Goal: Task Accomplishment & Management: Use online tool/utility

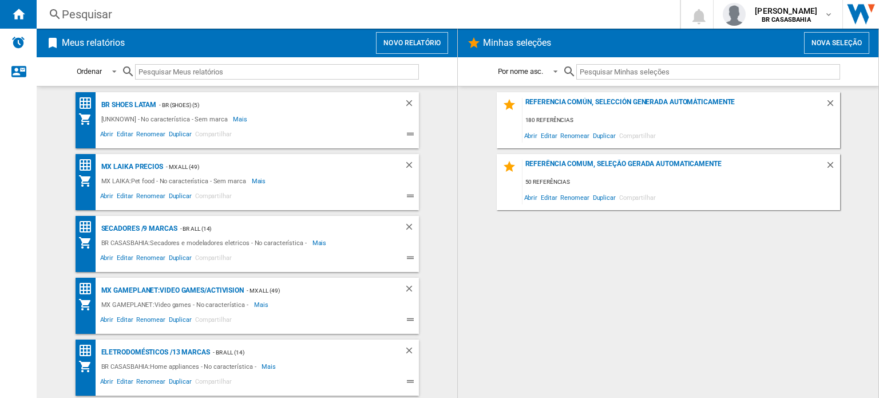
click at [426, 41] on button "Novo relatório" at bounding box center [412, 43] width 72 height 22
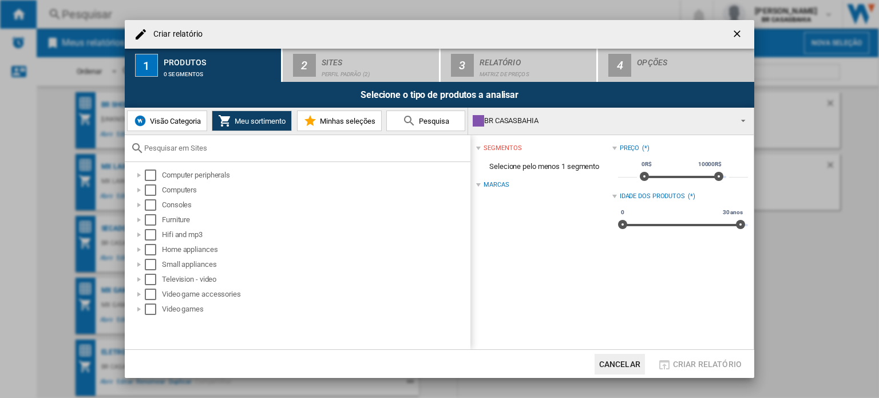
click at [598, 114] on div "BR CASASBAHIA" at bounding box center [602, 121] width 258 height 16
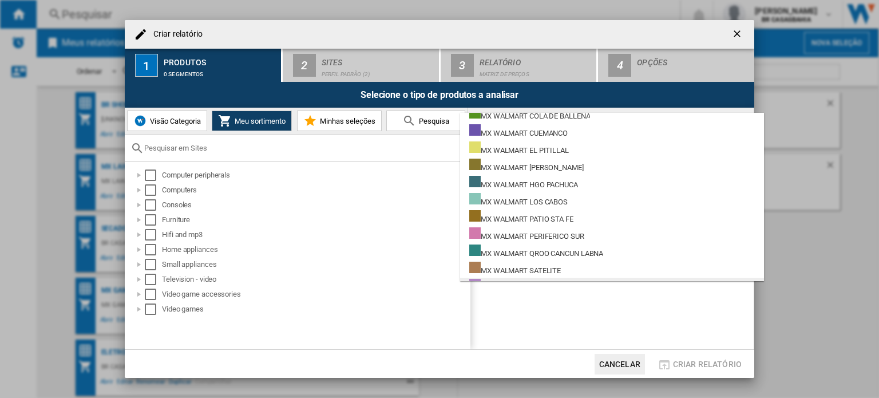
scroll to position [1986, 0]
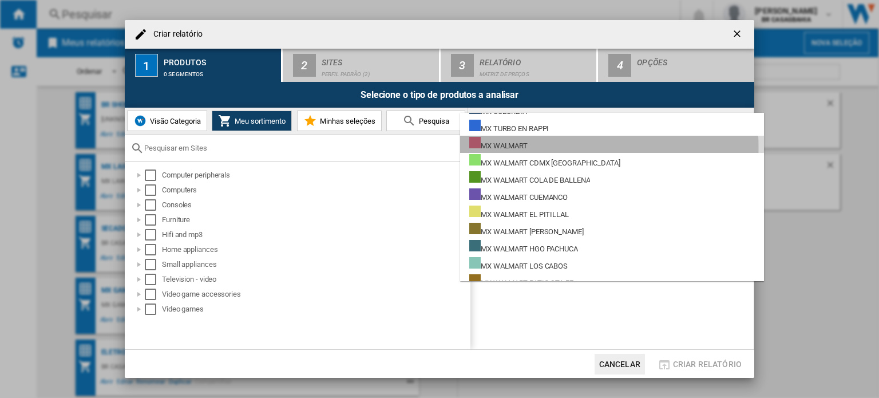
click at [522, 147] on div "MX WALMART" at bounding box center [498, 144] width 58 height 14
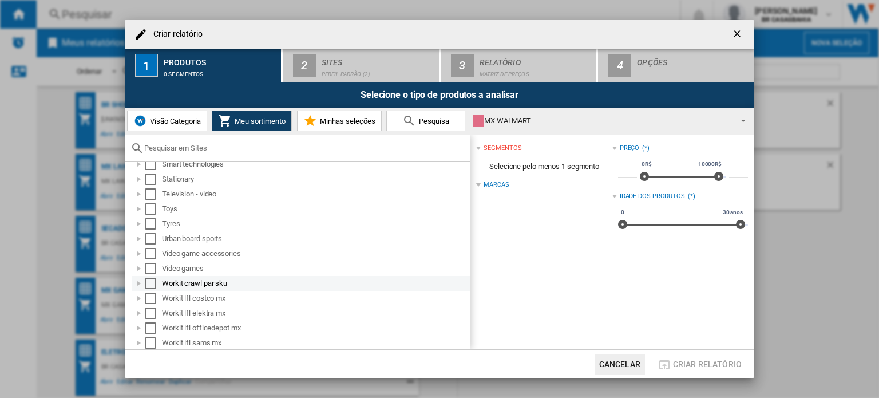
scroll to position [681, 0]
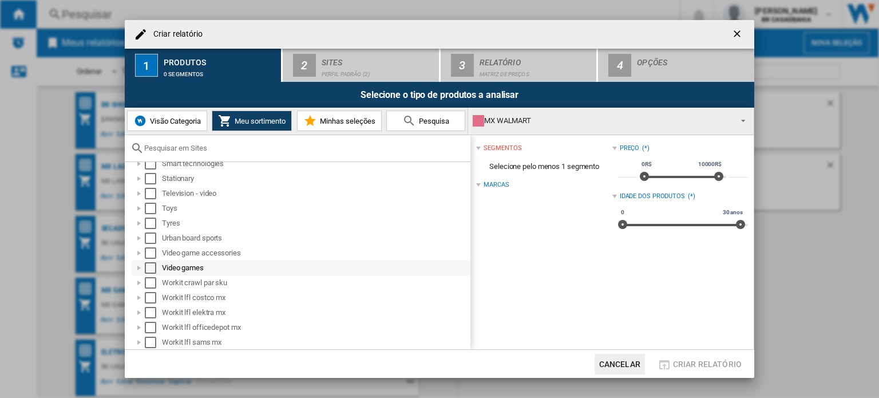
click at [151, 268] on div "Select" at bounding box center [150, 267] width 11 height 11
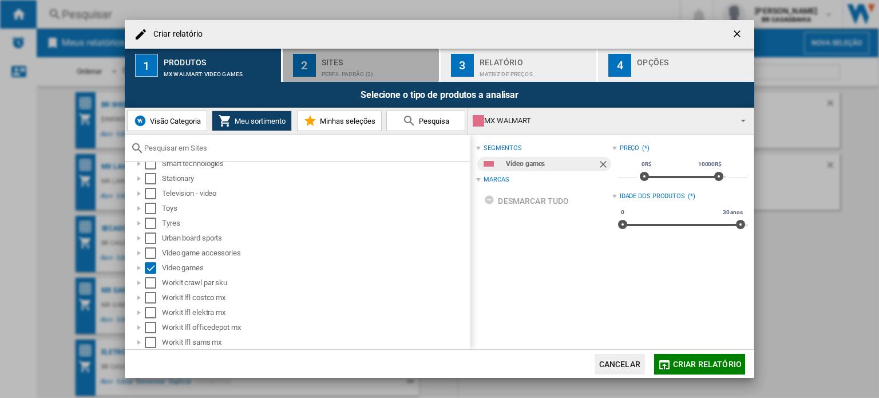
click at [343, 62] on div "Sites" at bounding box center [378, 59] width 113 height 12
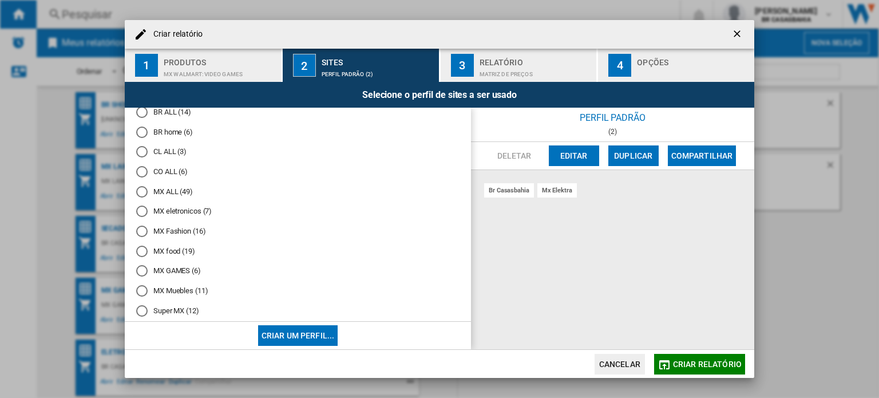
scroll to position [147, 0]
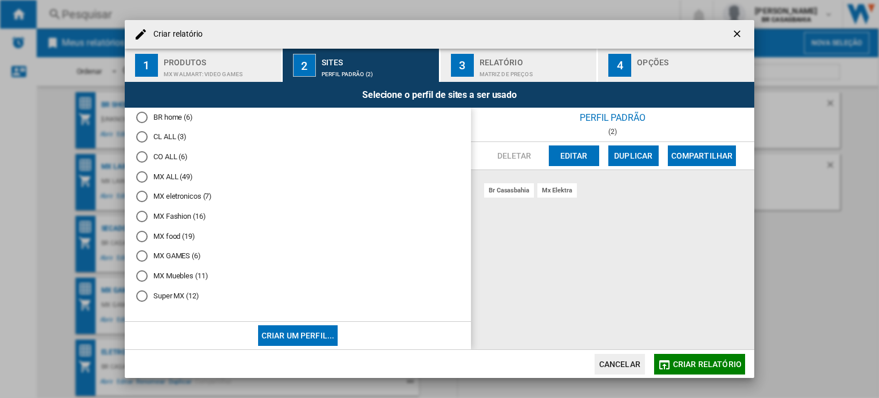
click at [172, 195] on md-radio-button "MX eletronicos (7)" at bounding box center [297, 196] width 323 height 11
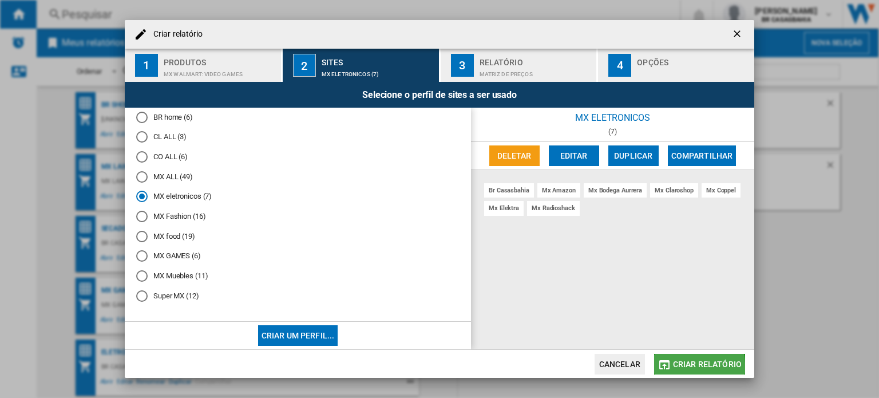
click at [665, 367] on md-icon "button" at bounding box center [665, 365] width 14 height 14
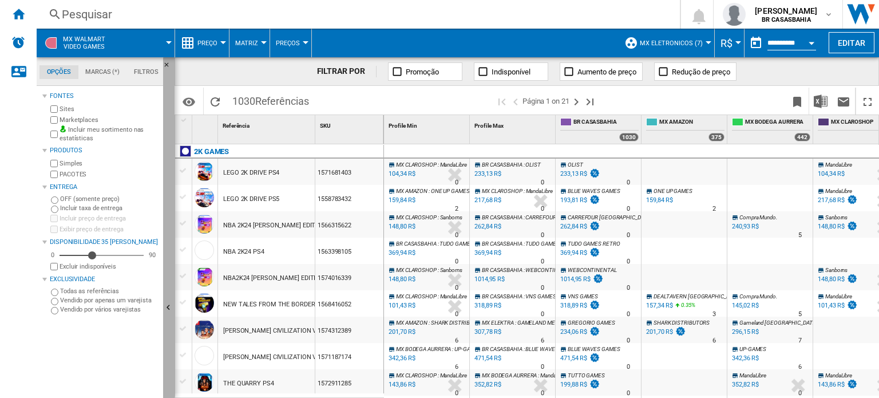
click at [167, 302] on ng-md-icon "Ocultar" at bounding box center [170, 309] width 14 height 14
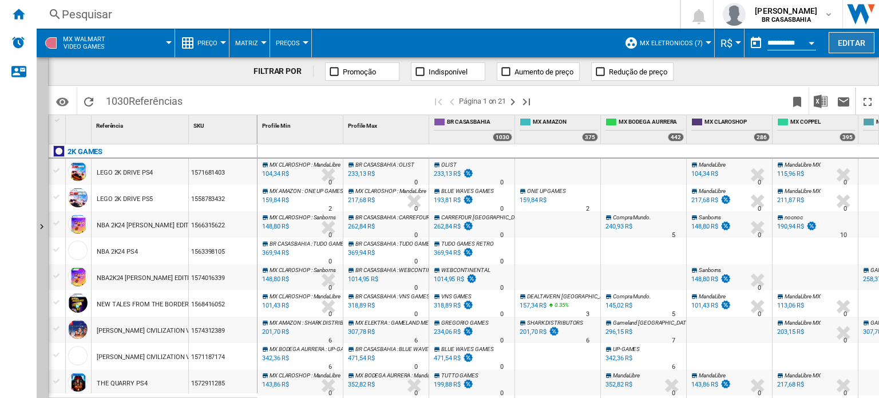
click at [857, 38] on button "Editar" at bounding box center [852, 42] width 46 height 21
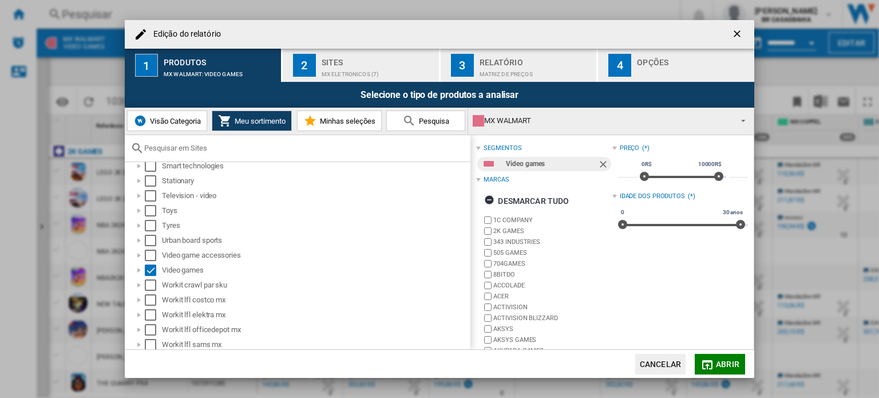
scroll to position [681, 0]
click at [139, 267] on div "Edição do ..." at bounding box center [138, 267] width 11 height 11
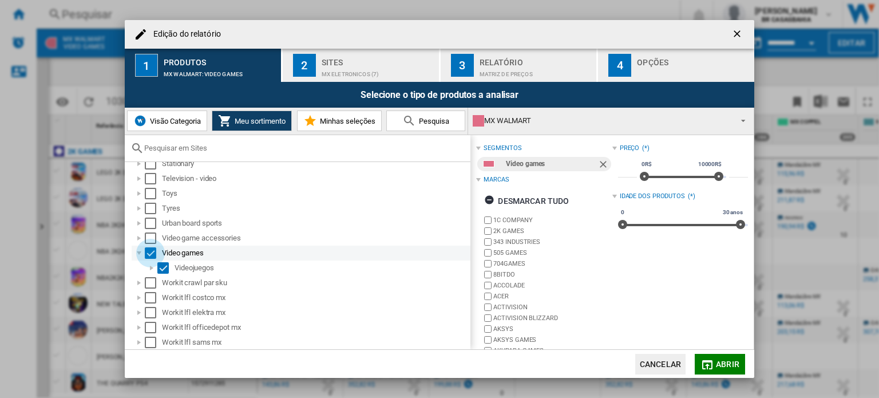
click at [155, 254] on div "Select" at bounding box center [150, 252] width 11 height 11
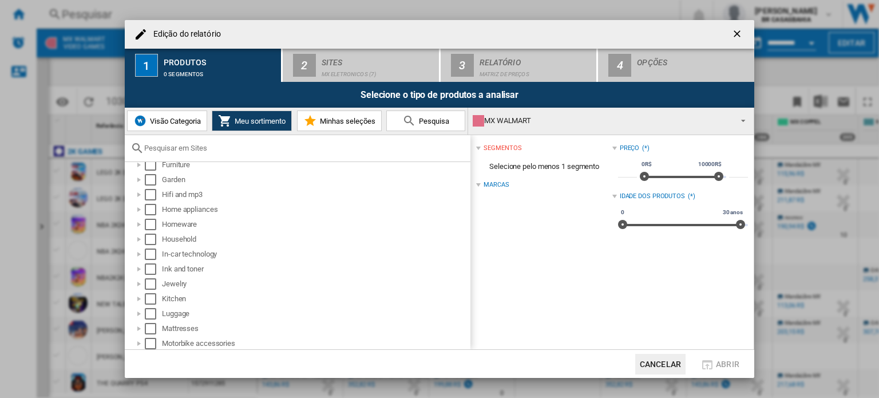
scroll to position [295, 0]
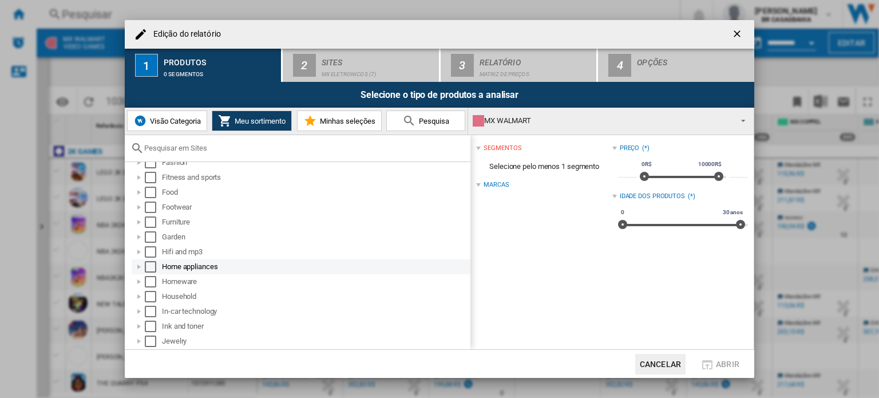
click at [149, 267] on div "Select" at bounding box center [150, 266] width 11 height 11
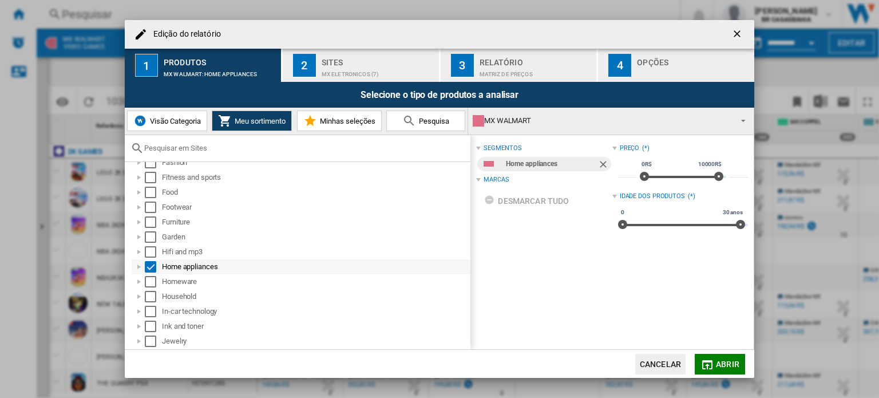
click at [137, 267] on div "Edição do ..." at bounding box center [138, 266] width 11 height 11
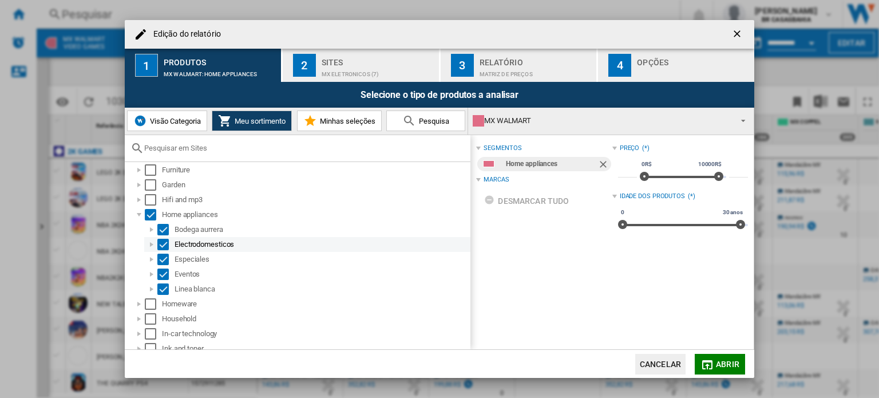
scroll to position [353, 0]
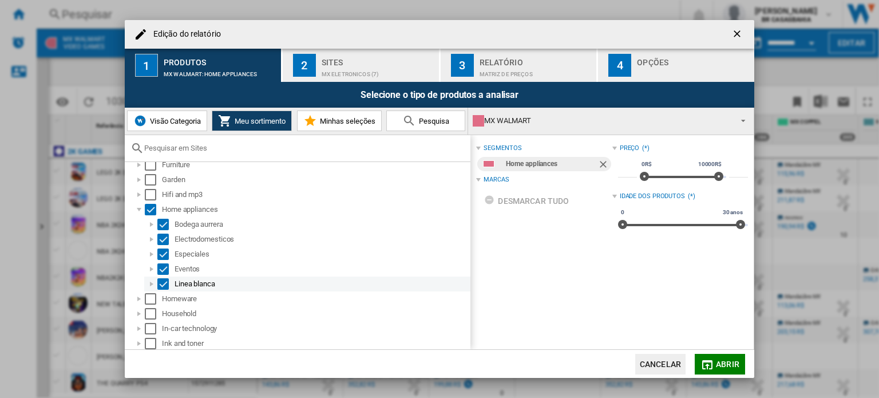
click at [149, 282] on div "Edição do ..." at bounding box center [151, 283] width 11 height 11
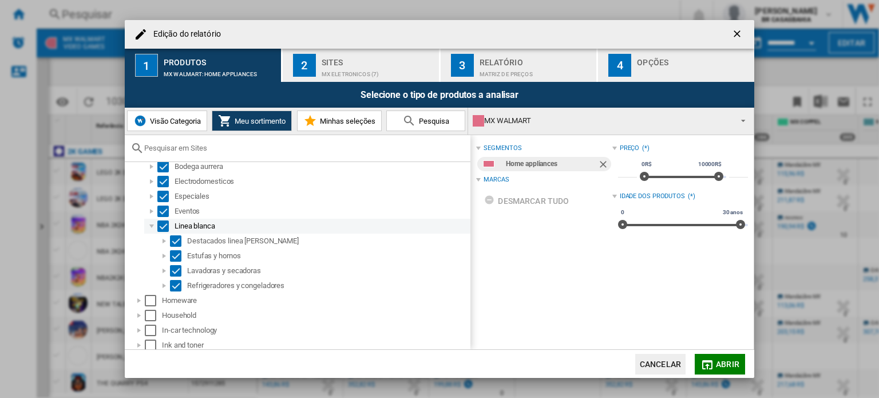
scroll to position [410, 0]
click at [353, 62] on div "Sites" at bounding box center [378, 59] width 113 height 12
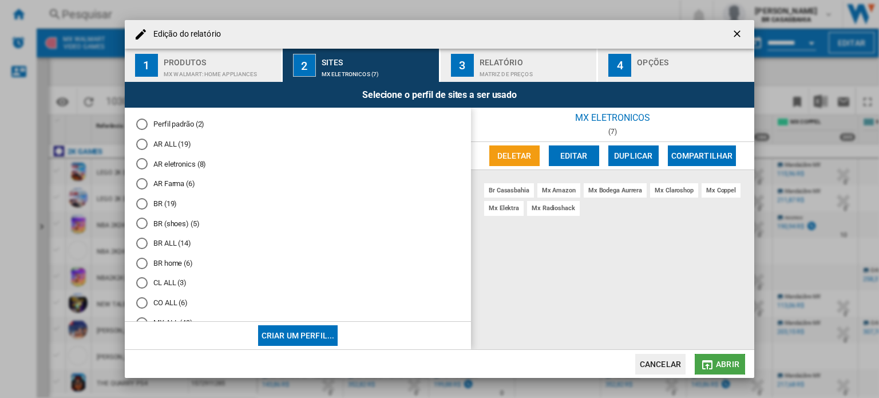
click at [713, 363] on md-icon "Edição do ..." at bounding box center [708, 365] width 14 height 14
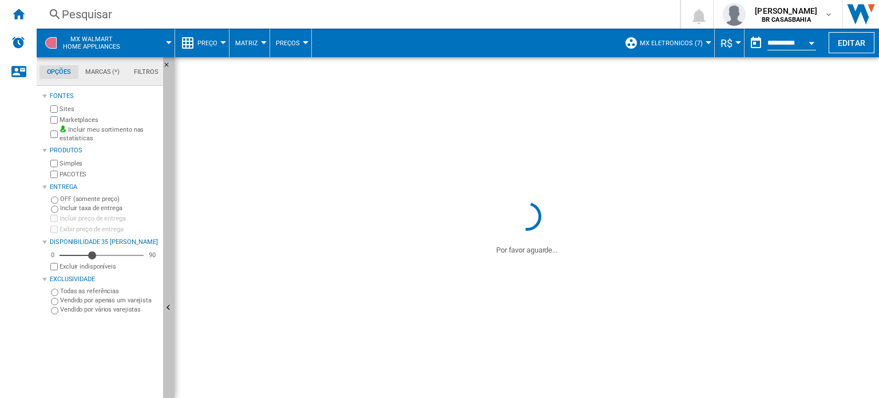
click at [167, 299] on button "Ocultar" at bounding box center [168, 308] width 11 height 502
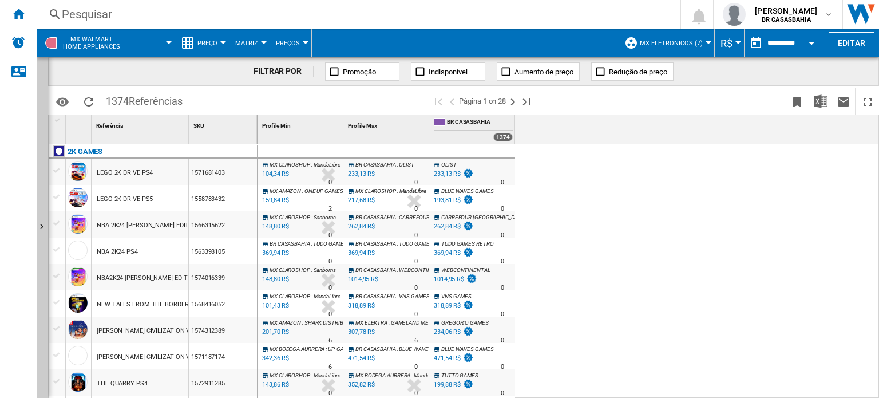
click at [723, 45] on span "R$" at bounding box center [727, 43] width 12 height 12
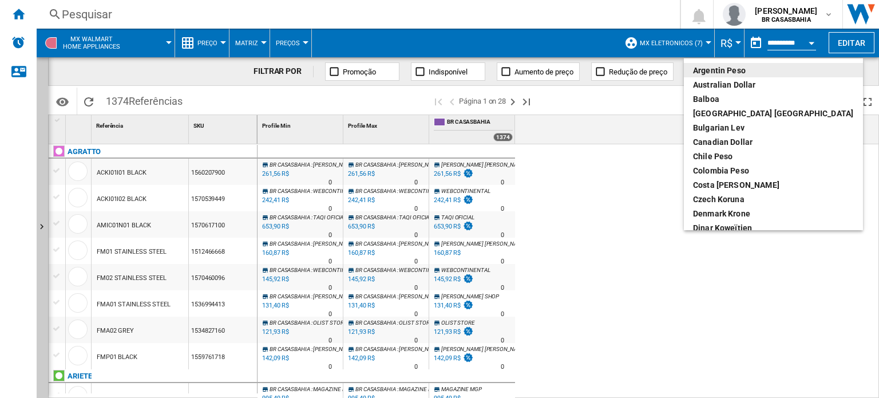
click at [609, 185] on md-backdrop at bounding box center [439, 199] width 879 height 398
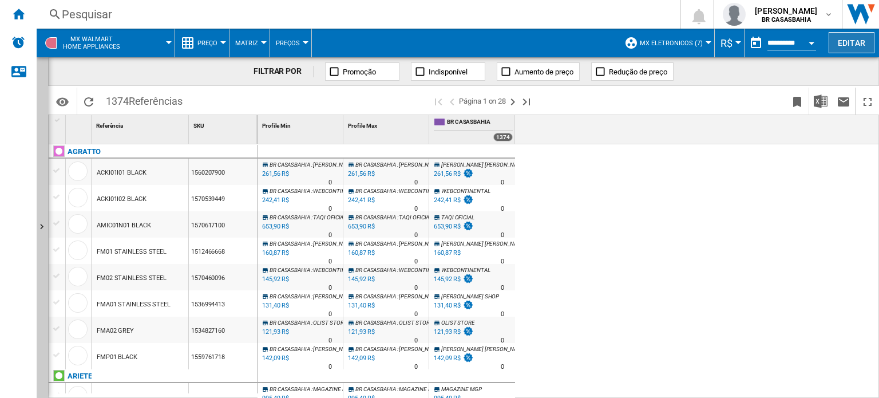
click at [859, 47] on button "Editar" at bounding box center [852, 42] width 46 height 21
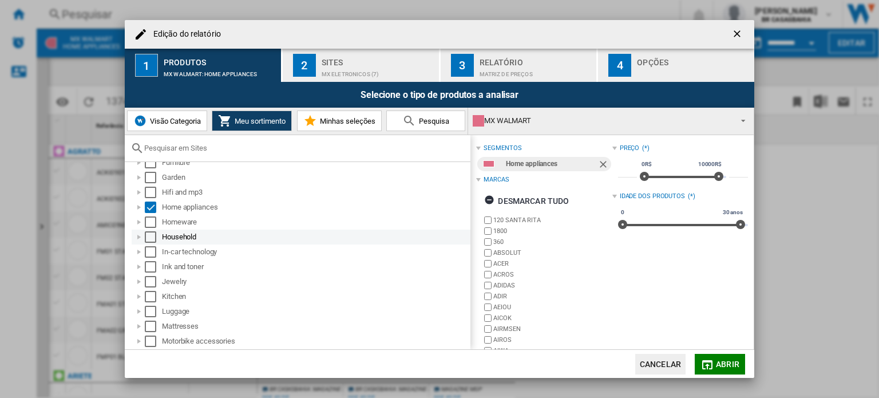
scroll to position [343, 0]
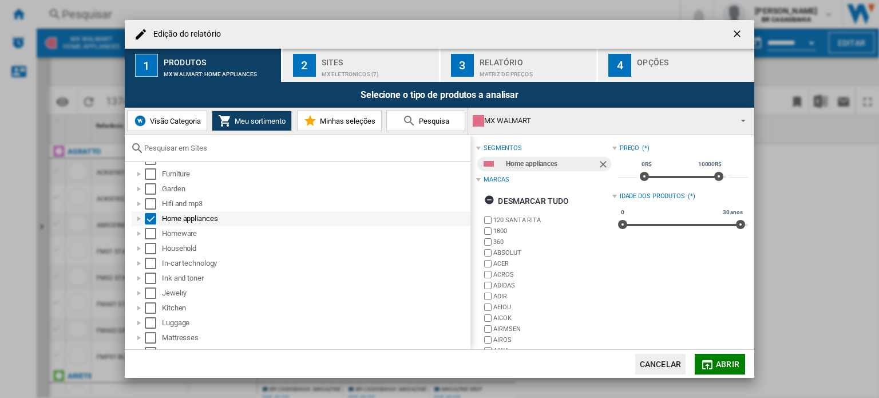
click at [140, 219] on div "Edição do ..." at bounding box center [138, 218] width 11 height 11
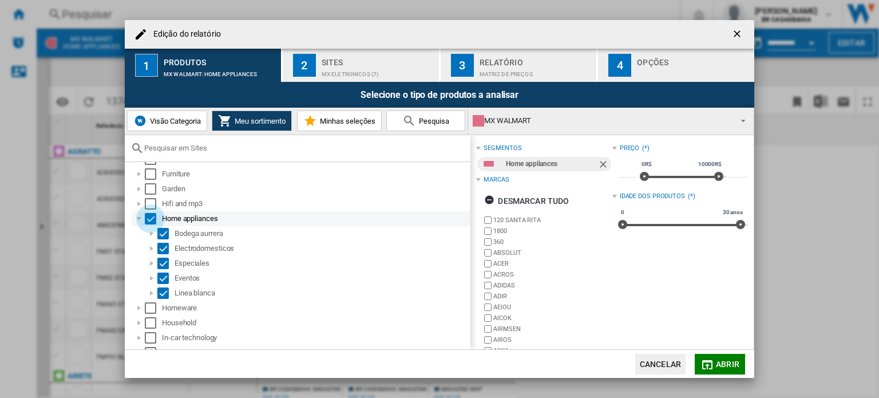
click at [153, 219] on div "Select" at bounding box center [150, 218] width 11 height 11
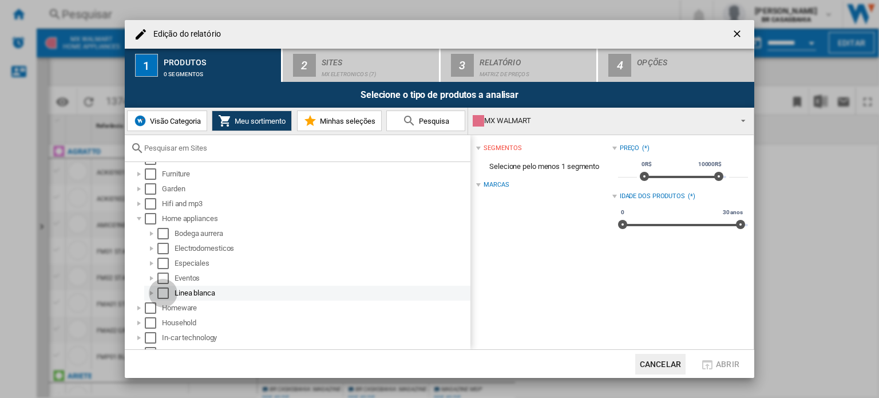
click at [165, 290] on div "Select" at bounding box center [162, 292] width 11 height 11
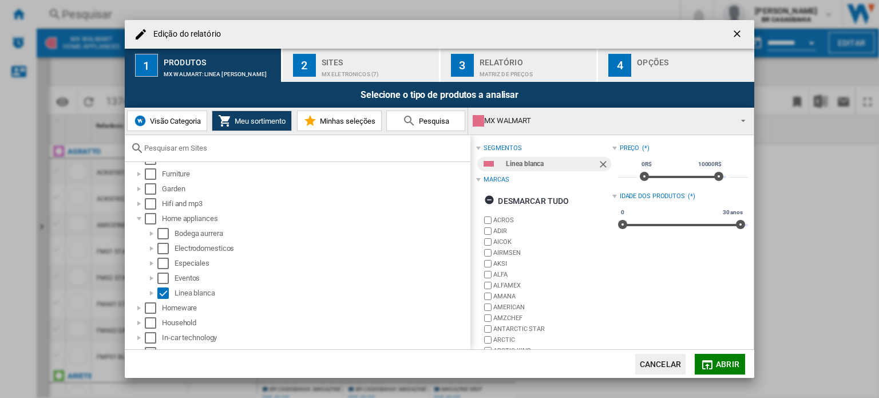
click at [357, 57] on div "Sites" at bounding box center [378, 59] width 113 height 12
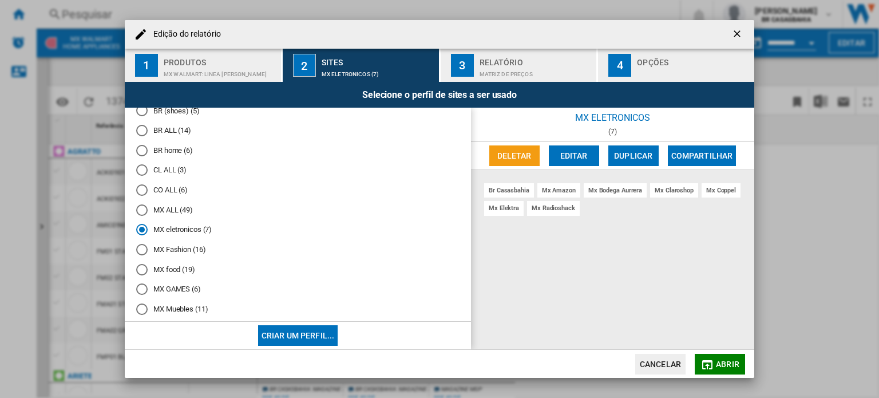
scroll to position [147, 0]
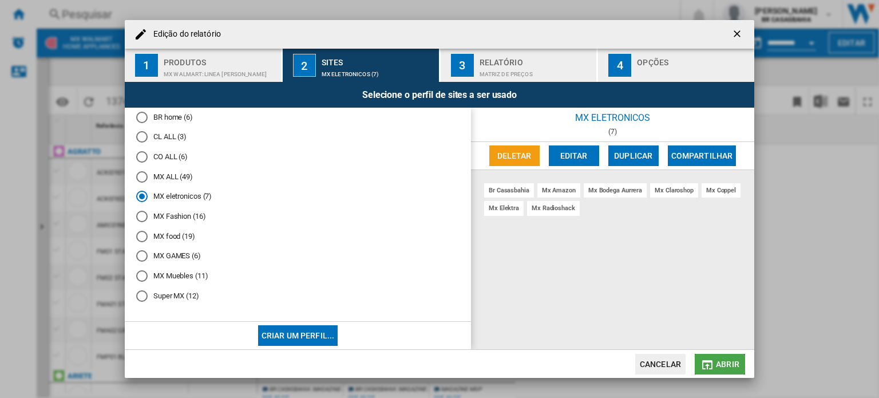
click at [728, 363] on span "Abrir" at bounding box center [727, 363] width 23 height 9
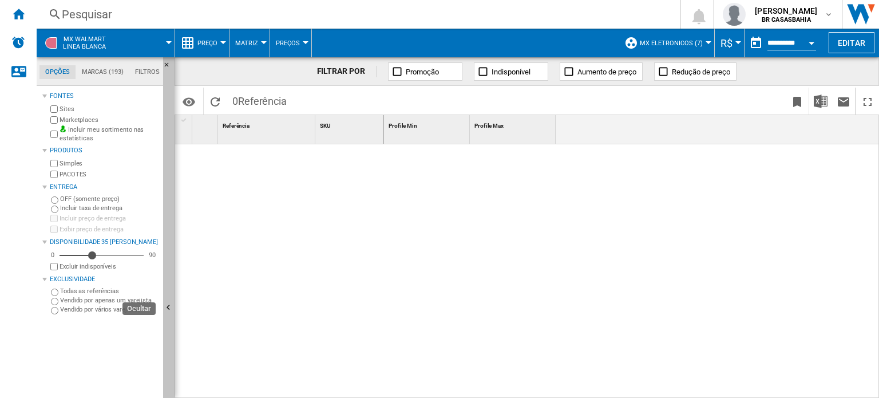
click at [166, 299] on button "Ocultar" at bounding box center [168, 308] width 11 height 502
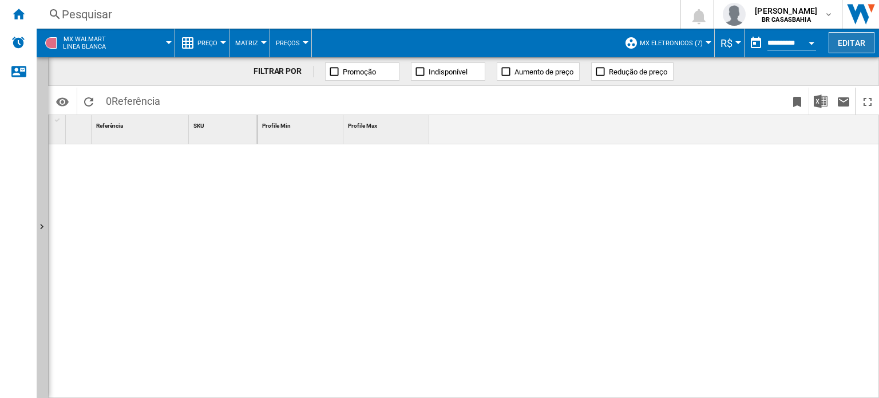
click at [853, 42] on button "Editar" at bounding box center [852, 42] width 46 height 21
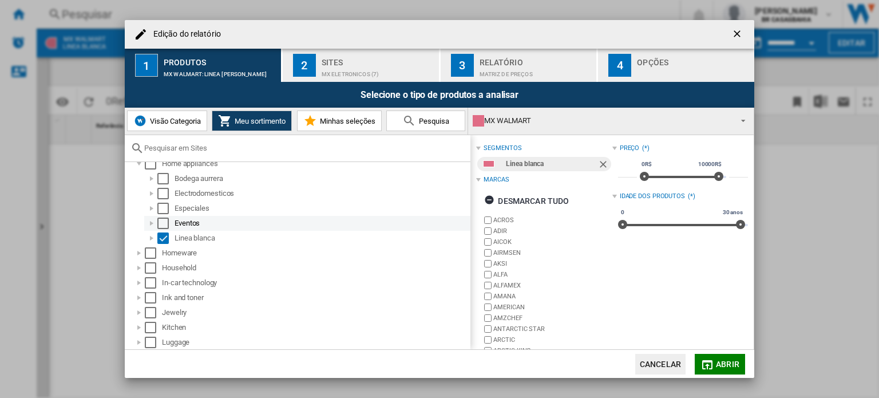
scroll to position [401, 0]
click at [159, 235] on div "Select" at bounding box center [162, 235] width 11 height 11
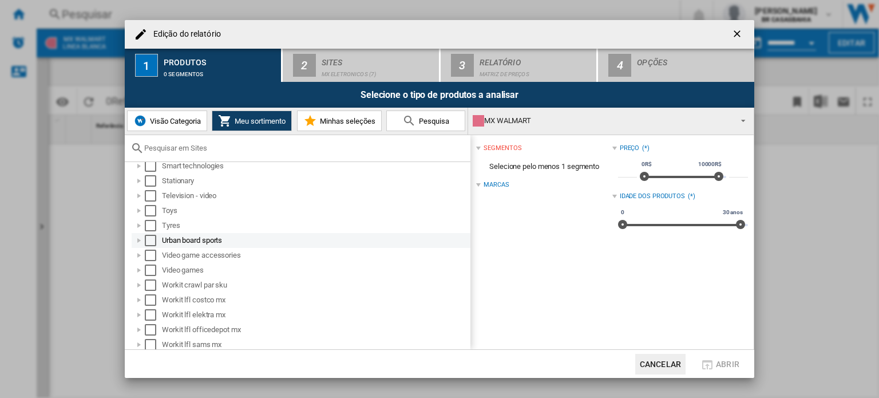
scroll to position [756, 0]
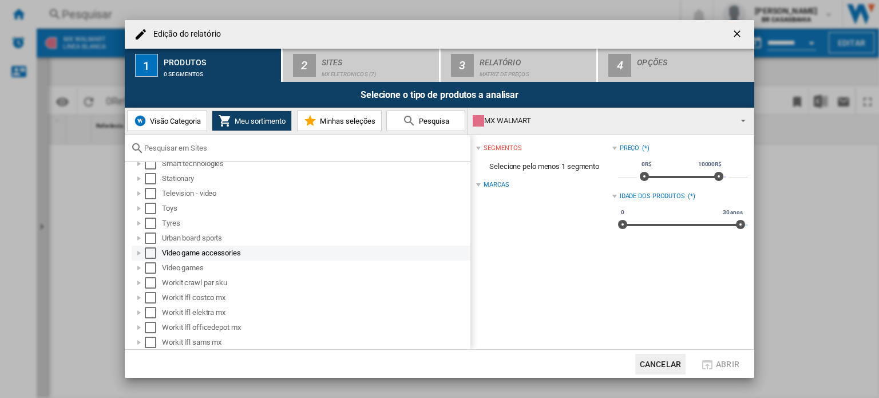
click at [148, 251] on div "Select" at bounding box center [150, 252] width 11 height 11
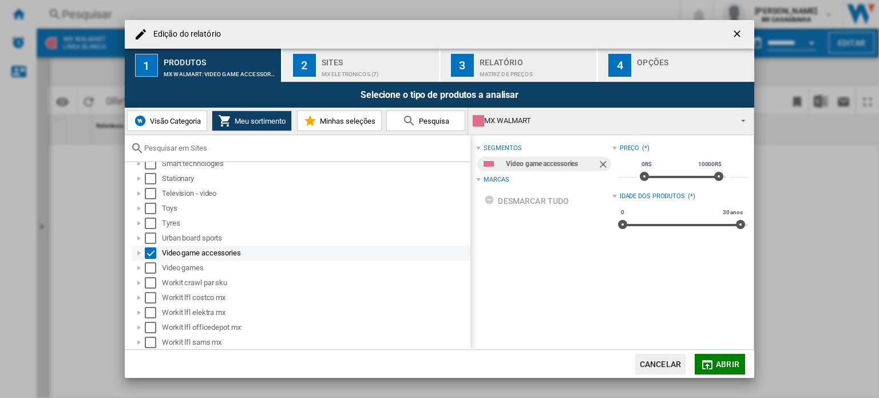
click at [151, 250] on div "Select" at bounding box center [150, 252] width 11 height 11
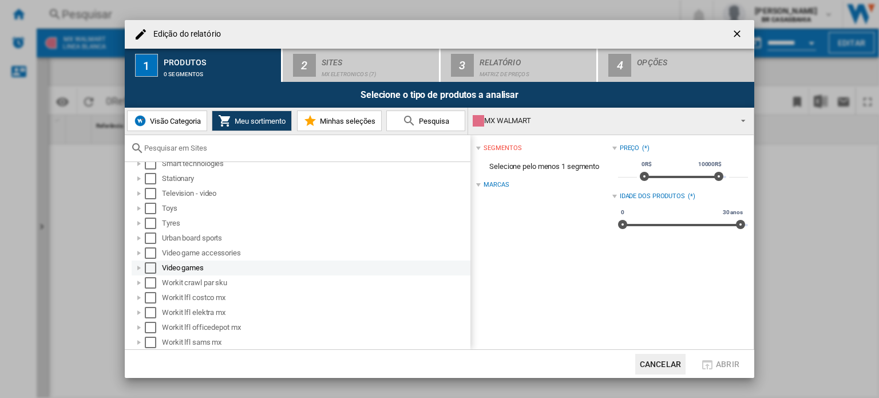
click at [148, 267] on div "Select" at bounding box center [150, 267] width 11 height 11
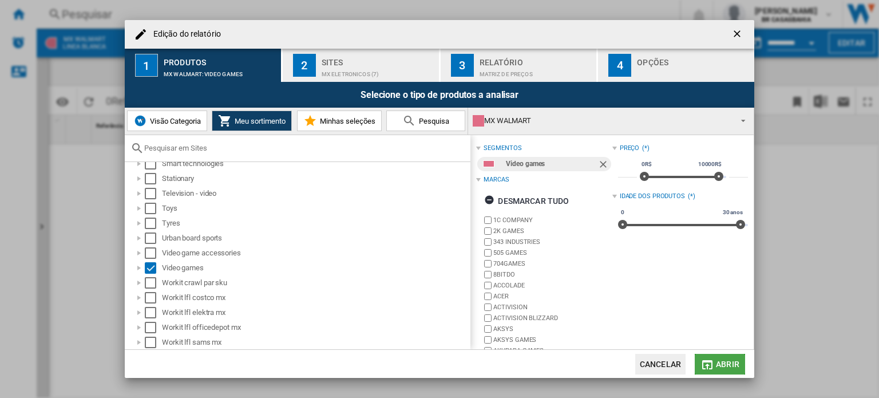
click at [716, 358] on button "Abrir" at bounding box center [720, 364] width 50 height 21
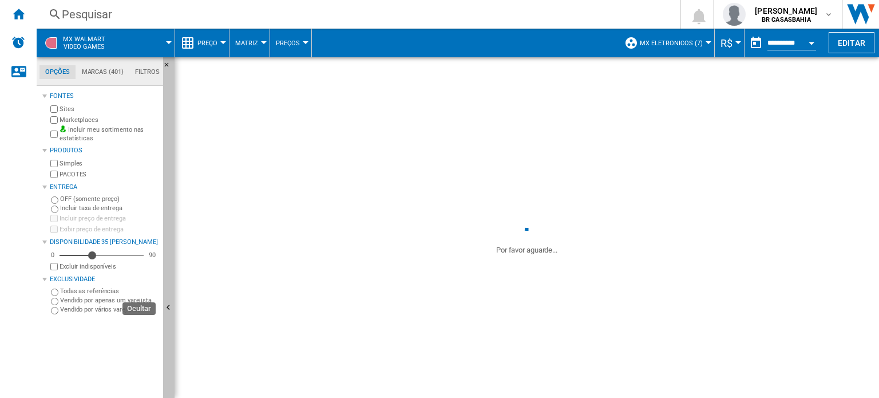
click at [173, 313] on ng-md-icon "Ocultar" at bounding box center [170, 309] width 14 height 14
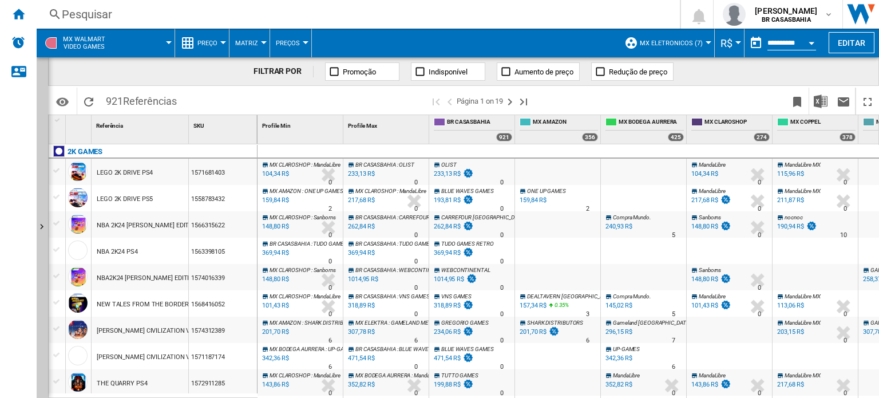
drag, startPoint x: 105, startPoint y: 100, endPoint x: 123, endPoint y: 100, distance: 18.3
click at [123, 100] on span "921 Referências" at bounding box center [141, 100] width 82 height 24
click at [116, 109] on span "921 Referências" at bounding box center [141, 100] width 82 height 24
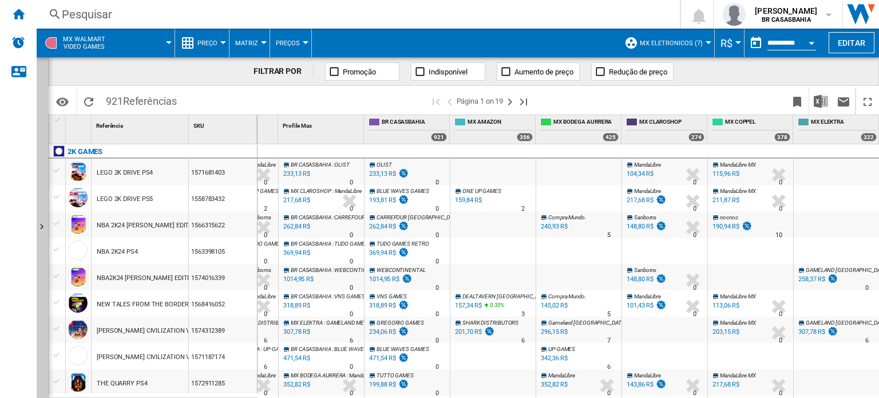
scroll to position [0, 70]
click at [728, 38] on span "R$" at bounding box center [727, 43] width 12 height 12
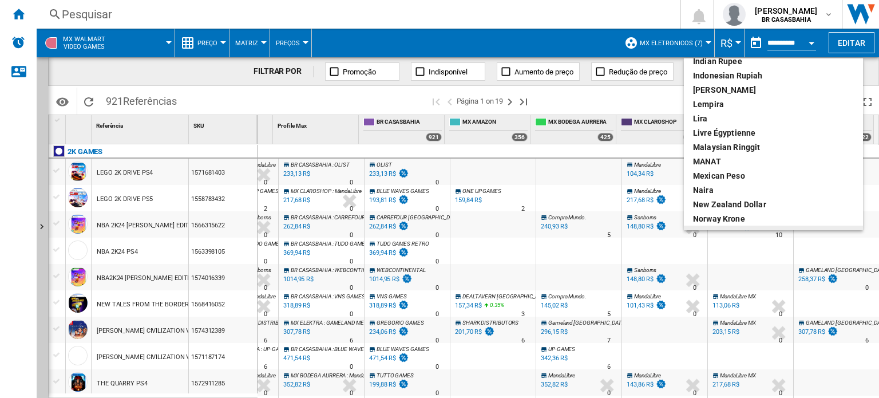
scroll to position [286, 0]
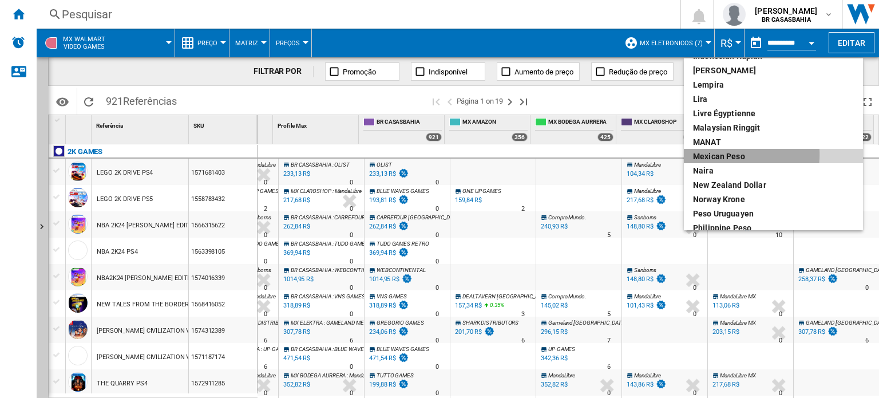
click at [730, 155] on div "Mexican peso" at bounding box center [773, 156] width 161 height 11
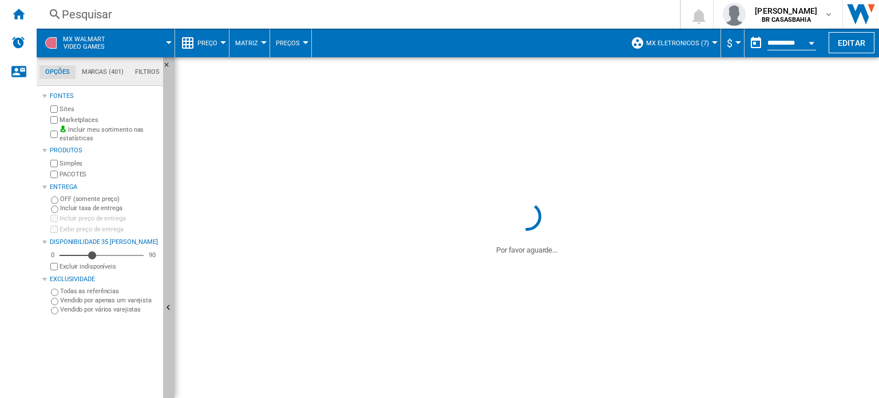
click at [167, 303] on ng-md-icon "Ocultar" at bounding box center [170, 309] width 14 height 14
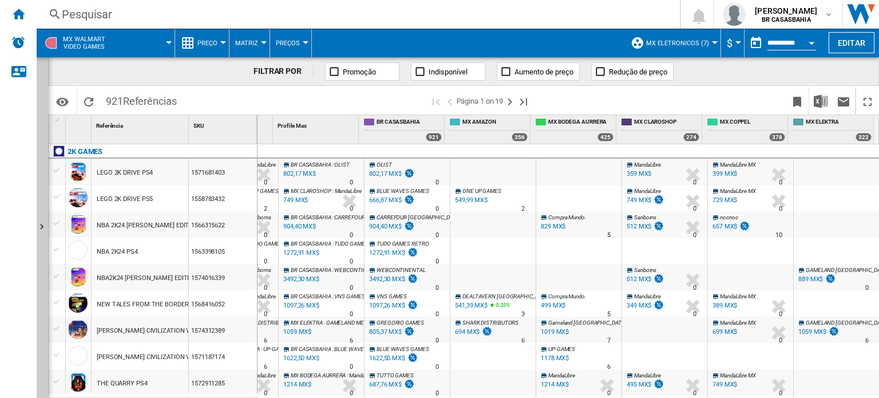
click at [725, 176] on div "399 MX$" at bounding box center [725, 173] width 25 height 7
click at [629, 171] on div "359 MX$" at bounding box center [639, 173] width 25 height 7
click at [208, 43] on span "Preço" at bounding box center [207, 42] width 20 height 7
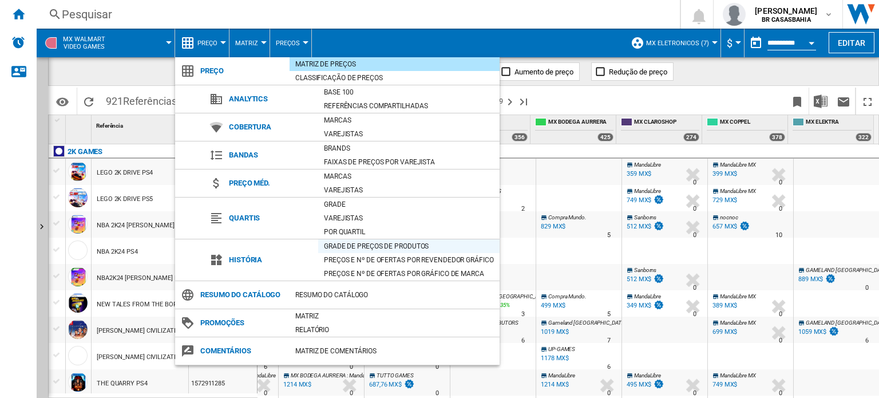
click at [364, 244] on div "Grade de preços de produtos" at bounding box center [408, 245] width 181 height 11
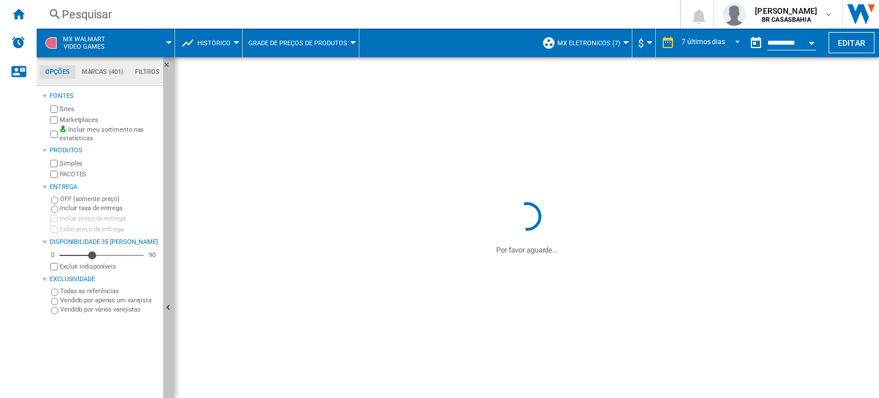
click at [172, 304] on ng-md-icon "Ocultar" at bounding box center [170, 309] width 14 height 14
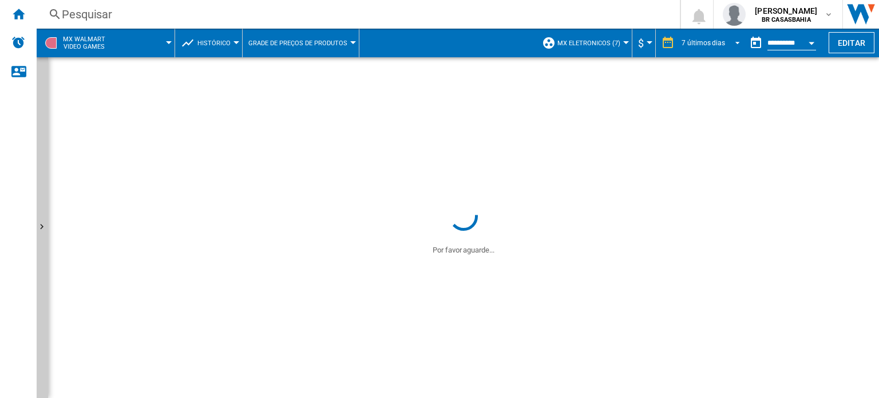
click at [731, 45] on span "REPORTS.WIZARD.STEPS.REPORT.STEPS.REPORT_OPTIONS.PERIOD: 7 últimos dias" at bounding box center [734, 42] width 14 height 10
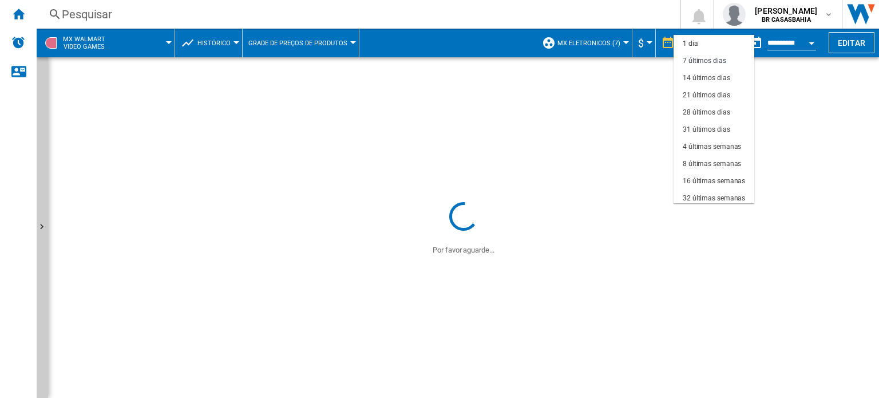
scroll to position [17, 0]
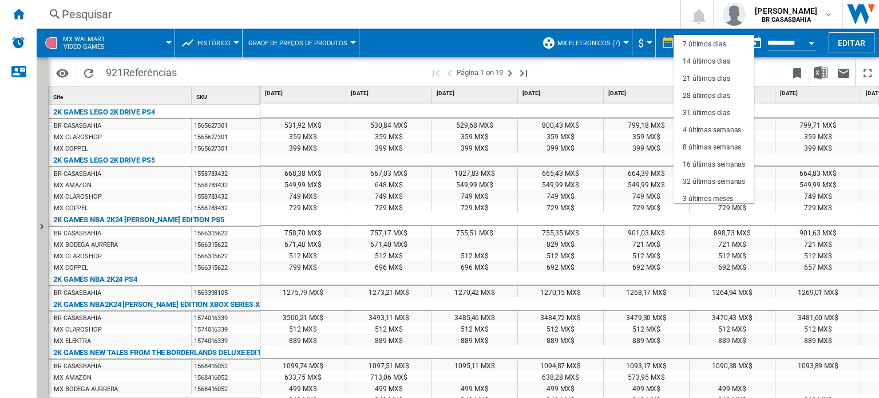
click at [449, 38] on md-backdrop at bounding box center [439, 199] width 879 height 398
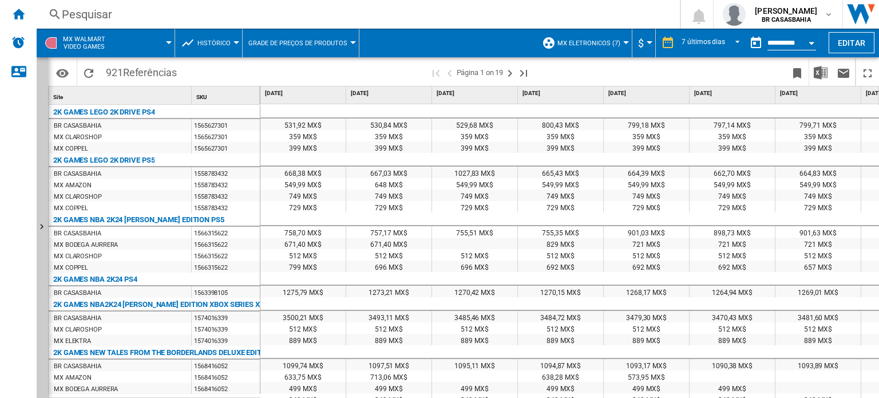
click at [813, 41] on button "Open calendar" at bounding box center [811, 41] width 21 height 21
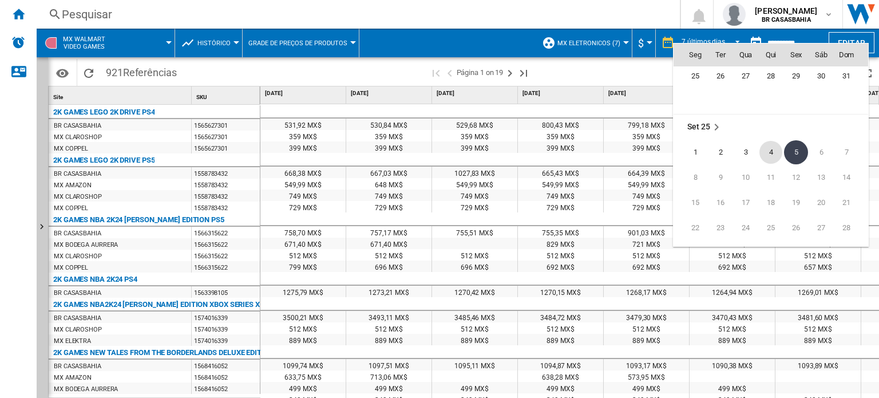
scroll to position [5346, 0]
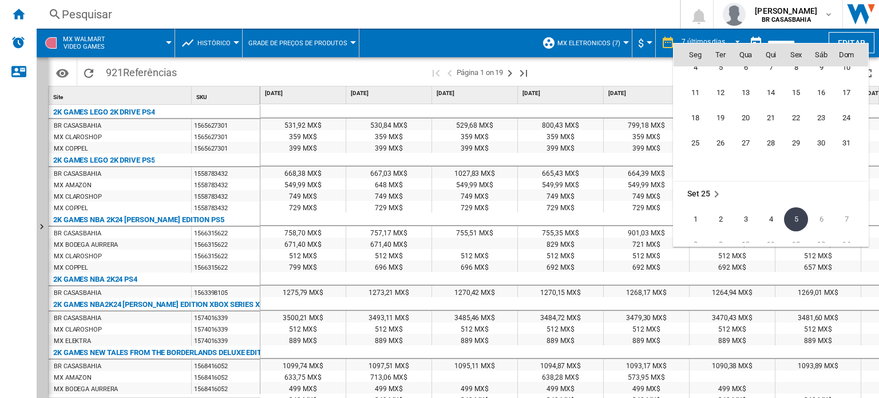
click at [643, 73] on div at bounding box center [439, 199] width 879 height 398
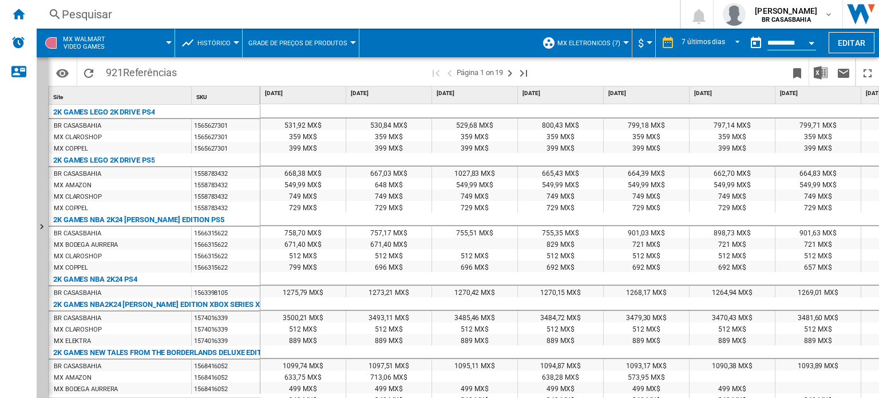
click at [231, 42] on button "Histórico" at bounding box center [216, 43] width 39 height 29
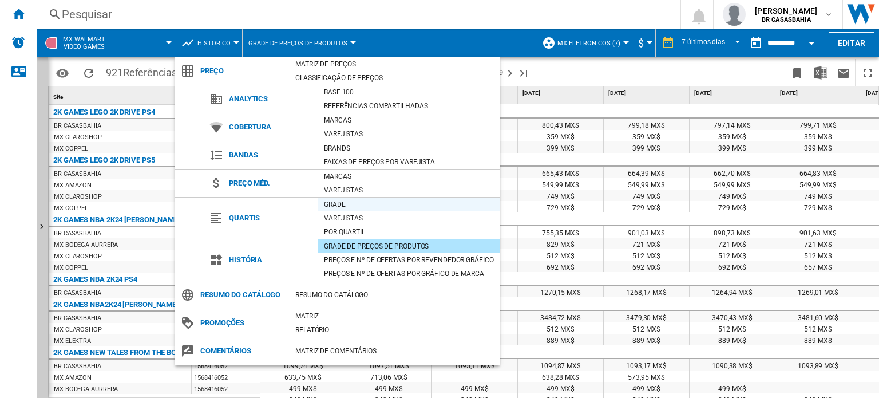
click at [338, 199] on div "Grade" at bounding box center [408, 204] width 181 height 11
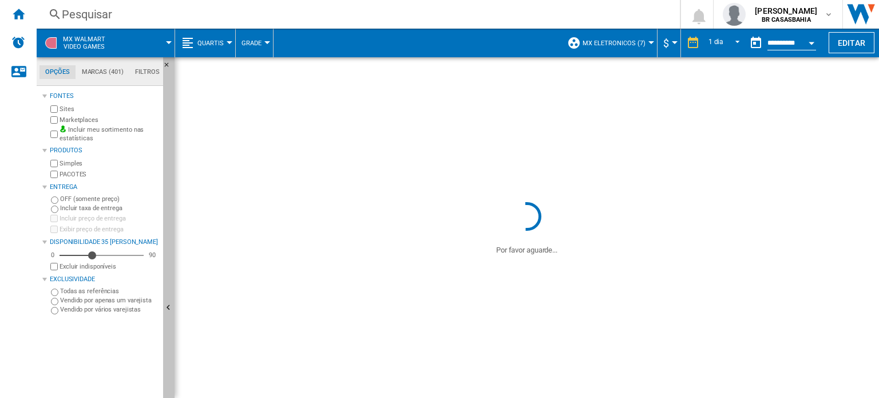
click at [171, 297] on button "Ocultar" at bounding box center [168, 308] width 11 height 502
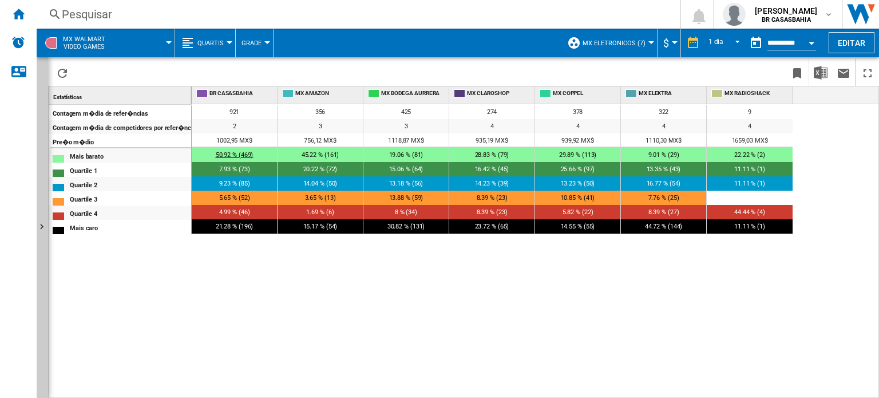
click at [243, 154] on span "50.92 % (469)" at bounding box center [235, 154] width 38 height 7
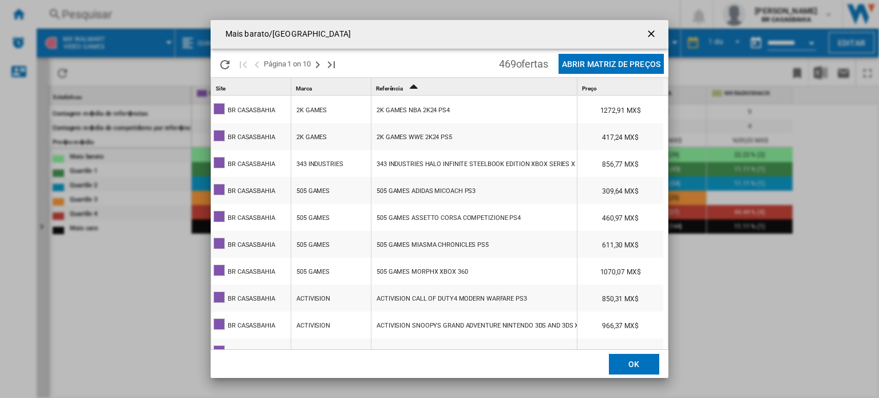
click at [654, 30] on ng-md-icon "getI18NText('BUTTONS.CLOSE_DIALOG')" at bounding box center [653, 35] width 14 height 14
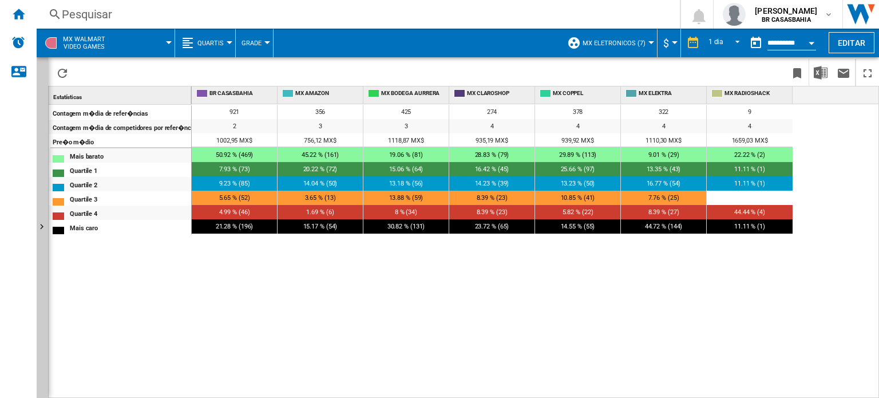
click at [832, 277] on div "921 356 425 274 378 322 9 2 3 3 4 4 4 4 1002,95 MX$ 756,12 MX$ 1118,87 MX$ 935,…" at bounding box center [536, 251] width 688 height 295
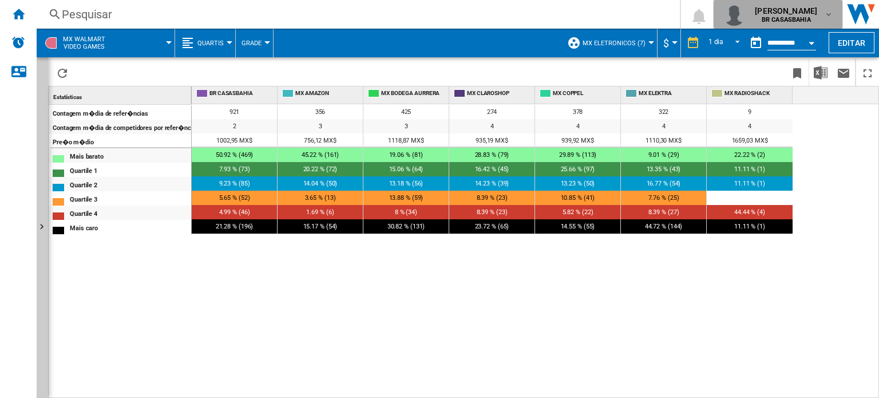
click at [792, 7] on span "[PERSON_NAME]" at bounding box center [786, 10] width 62 height 11
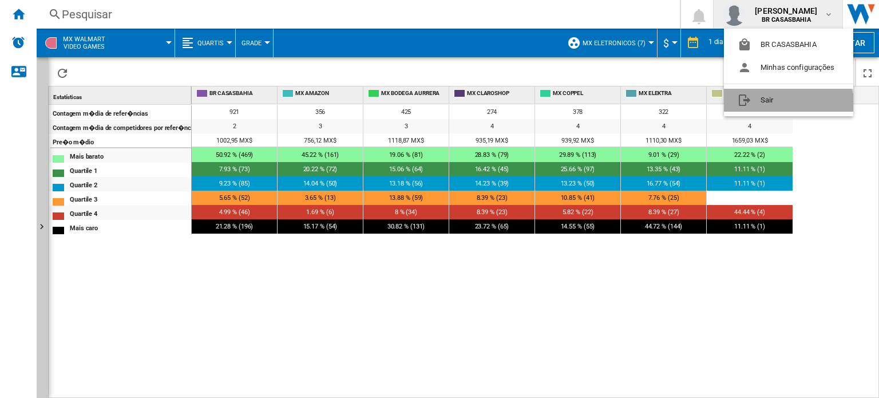
click at [785, 109] on button "Sair" at bounding box center [788, 100] width 129 height 23
